Goal: Navigation & Orientation: Find specific page/section

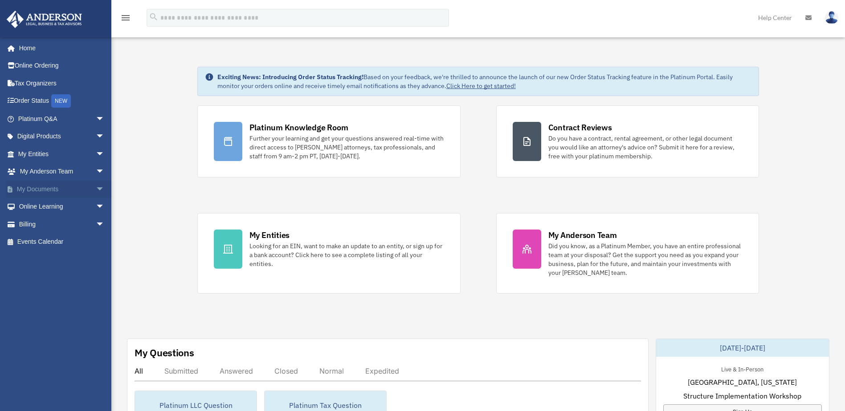
click at [96, 187] on span "arrow_drop_down" at bounding box center [105, 189] width 18 height 18
click at [96, 185] on span "arrow_drop_up" at bounding box center [105, 189] width 18 height 18
click at [96, 170] on span "arrow_drop_down" at bounding box center [105, 172] width 18 height 18
click at [96, 170] on span "arrow_drop_up" at bounding box center [105, 172] width 18 height 18
click at [96, 156] on span "arrow_drop_down" at bounding box center [105, 154] width 18 height 18
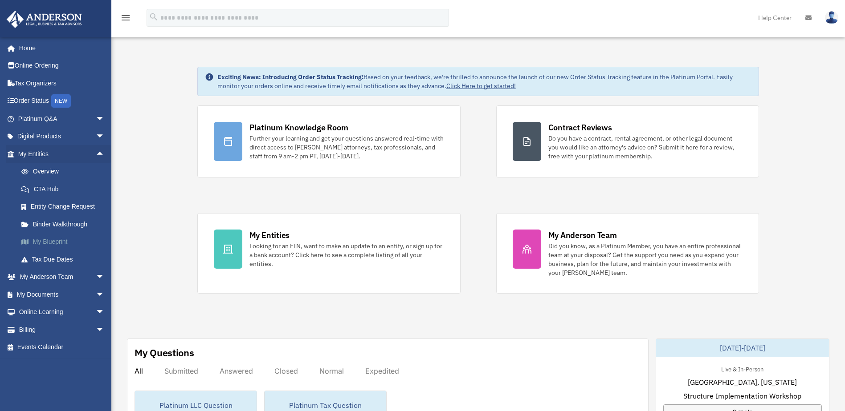
click at [56, 240] on link "My Blueprint" at bounding box center [65, 242] width 106 height 18
